Goal: Task Accomplishment & Management: Use online tool/utility

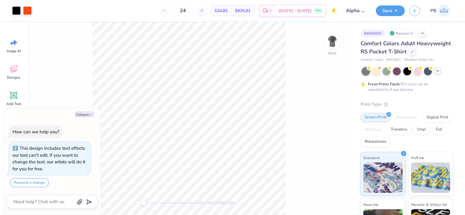
click at [439, 73] on icon at bounding box center [437, 70] width 5 height 5
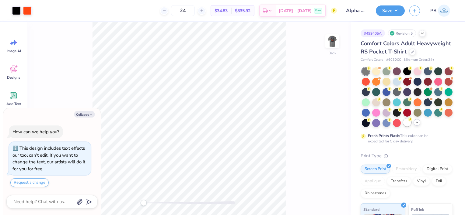
click at [403, 127] on div at bounding box center [407, 123] width 8 height 8
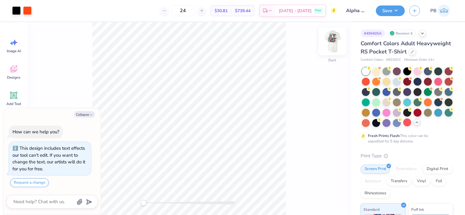
click at [336, 42] on img at bounding box center [332, 41] width 24 height 24
click at [393, 13] on button "Save" at bounding box center [390, 10] width 29 height 11
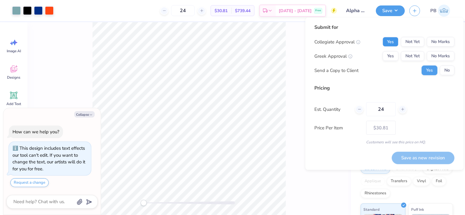
click at [393, 44] on button "Yes" at bounding box center [390, 42] width 16 height 10
click at [394, 54] on button "Yes" at bounding box center [390, 56] width 16 height 10
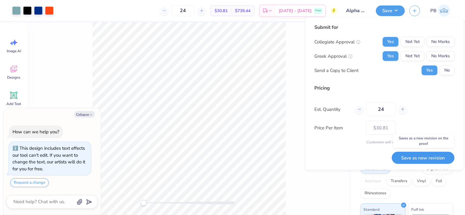
click at [416, 156] on button "Save as new revision" at bounding box center [423, 158] width 63 height 12
type textarea "x"
type input "– –"
type textarea "x"
type input "$30.81"
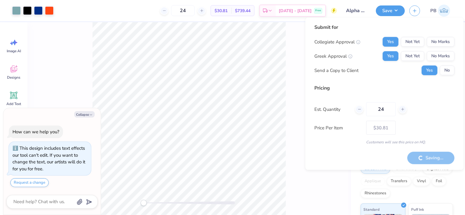
type textarea "x"
